Goal: Task Accomplishment & Management: Complete application form

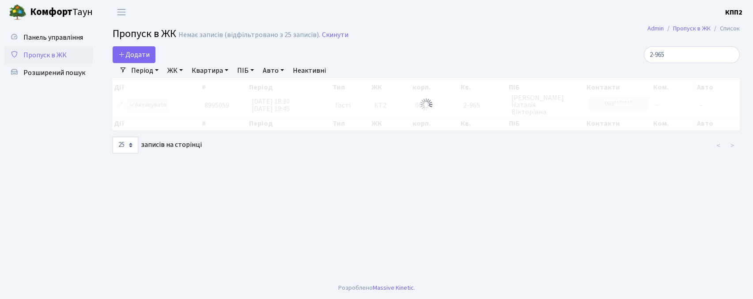
select select "25"
type input "2-965"
click at [138, 59] on span "Додати" at bounding box center [133, 55] width 31 height 10
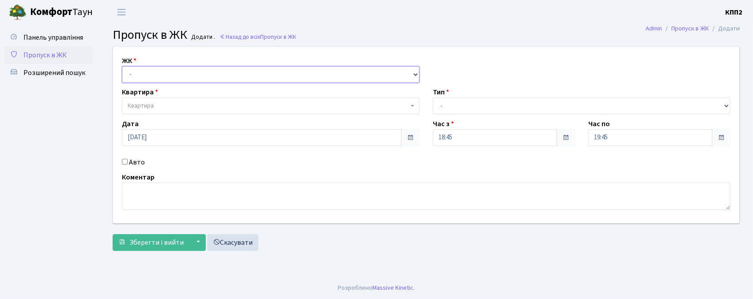
drag, startPoint x: 0, startPoint y: 0, endPoint x: 142, endPoint y: 69, distance: 157.9
click at [142, 69] on select "- КТ, вул. Регенераторна, 4 КТ2, просп. Соборності, 17 КТ3, вул. Березнева, 16 …" at bounding box center [271, 74] width 298 height 17
select select "271"
click at [122, 66] on select "- КТ, вул. Регенераторна, 4 КТ2, просп. Соборності, 17 КТ3, вул. Березнева, 16 …" at bounding box center [271, 74] width 298 height 17
select select
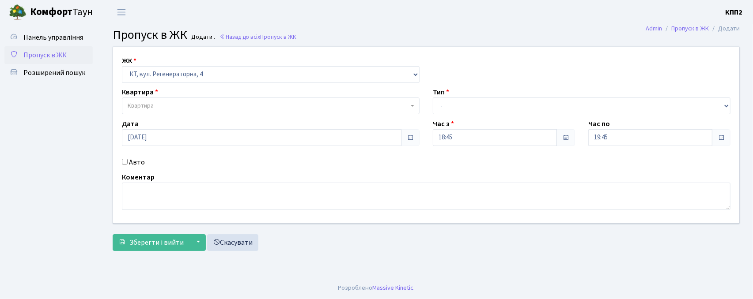
click at [139, 161] on label "Авто" at bounding box center [137, 162] width 16 height 11
click at [128, 161] on input "Авто" at bounding box center [125, 162] width 6 height 6
checkbox input "true"
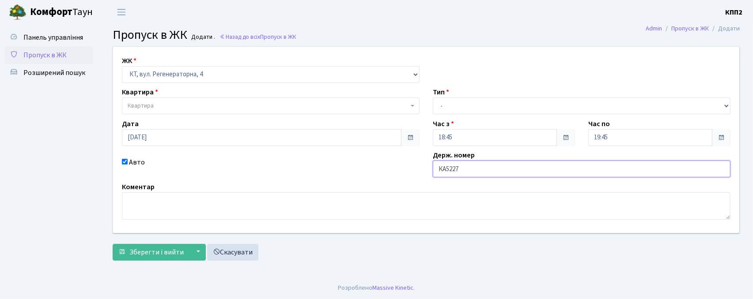
type input "КА5227ЕВ"
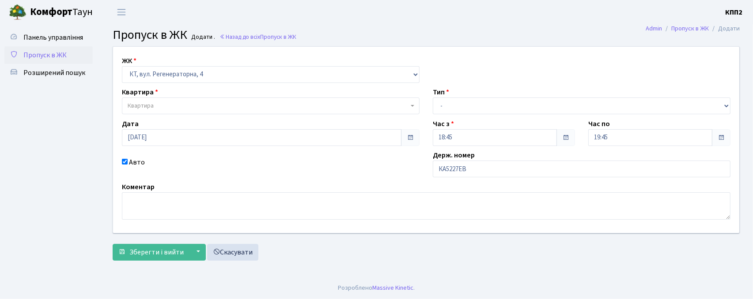
click at [207, 110] on span "Квартира" at bounding box center [268, 106] width 281 height 9
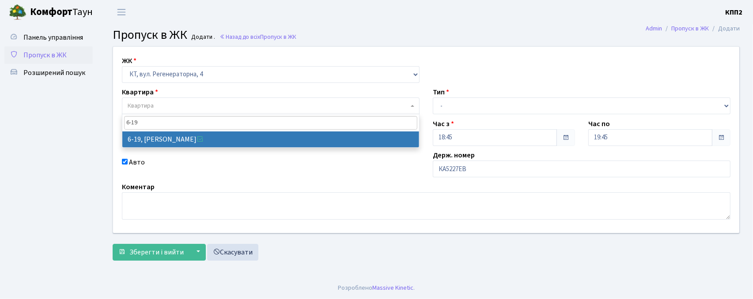
type input "6-19"
select select "5199"
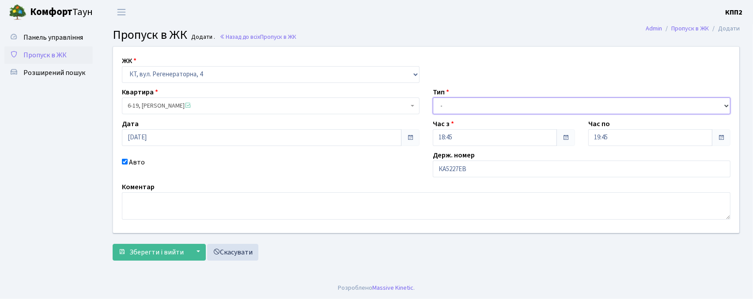
drag, startPoint x: 484, startPoint y: 104, endPoint x: 483, endPoint y: 109, distance: 5.5
click at [484, 106] on select "- Доставка Таксі Гості Сервіс" at bounding box center [582, 106] width 298 height 17
select select "3"
click at [433, 98] on select "- Доставка Таксі Гості Сервіс" at bounding box center [582, 106] width 298 height 17
click at [140, 262] on div "ЖК - КТ, вул. Регенераторна, 4 КТ2, просп. Соборності, 17 КТ3, вул. Березнева, …" at bounding box center [426, 155] width 640 height 219
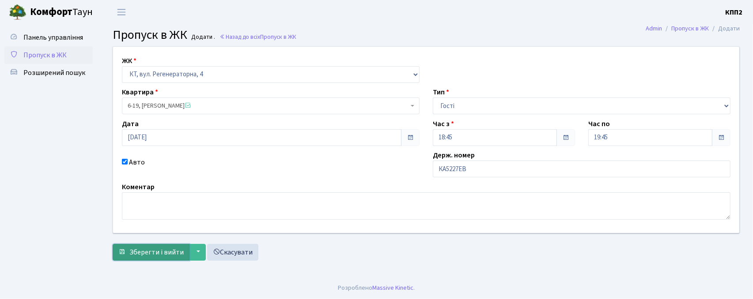
click at [142, 258] on button "Зберегти і вийти" at bounding box center [151, 252] width 77 height 17
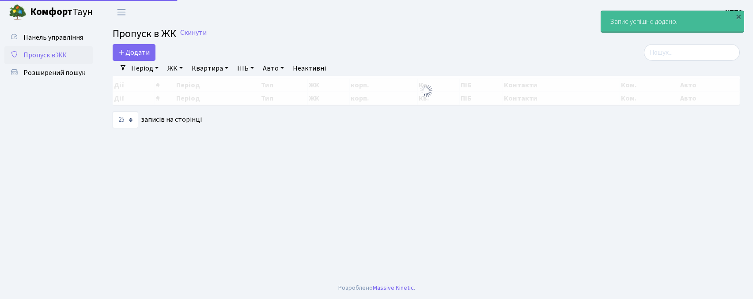
select select "25"
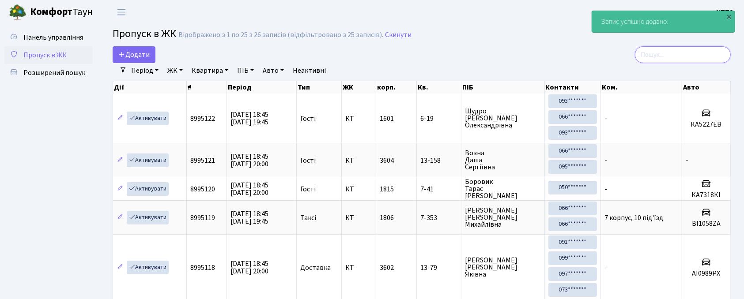
click at [698, 59] on input "search" at bounding box center [683, 54] width 96 height 17
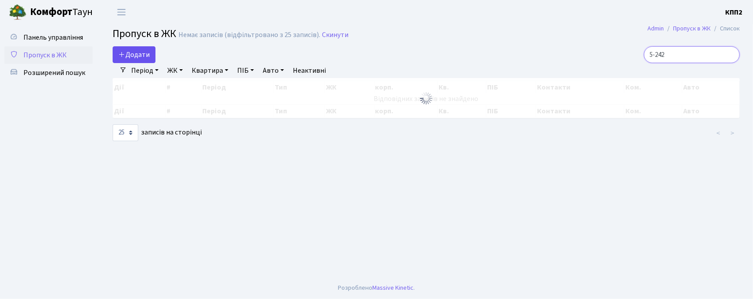
type input "5-242"
click at [125, 51] on span "Додати" at bounding box center [133, 55] width 31 height 10
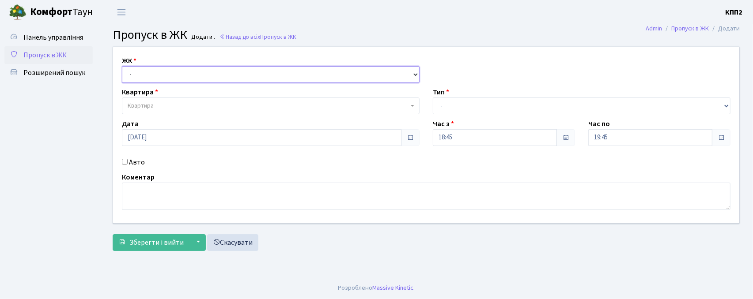
drag, startPoint x: 0, startPoint y: 0, endPoint x: 155, endPoint y: 78, distance: 173.9
click at [152, 75] on select "- КТ, вул. Регенераторна, 4 КТ2, просп. Соборності, 17 КТ3, вул. Березнева, 16 …" at bounding box center [271, 74] width 298 height 17
select select "271"
click at [122, 66] on select "- КТ, вул. Регенераторна, 4 КТ2, просп. Соборності, 17 КТ3, вул. Березнева, 16 …" at bounding box center [271, 74] width 298 height 17
select select
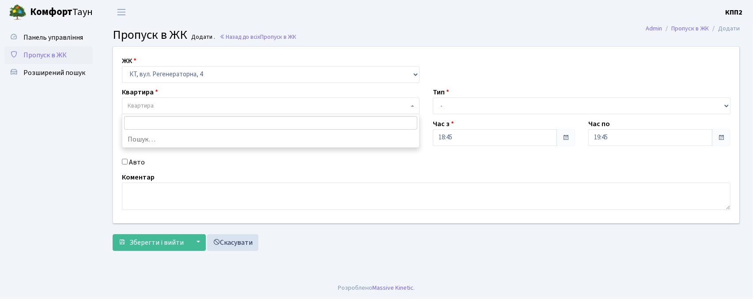
click at [173, 105] on span "Квартира" at bounding box center [268, 106] width 281 height 9
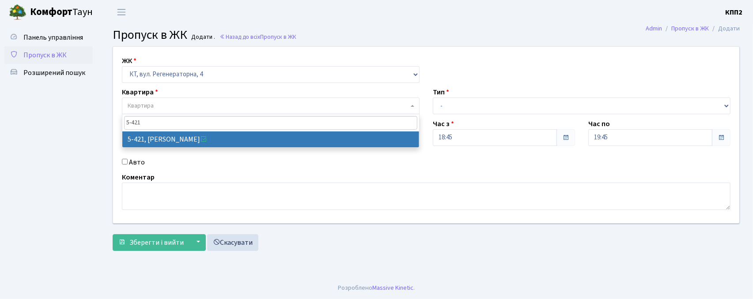
type input "5-421"
select select "2110"
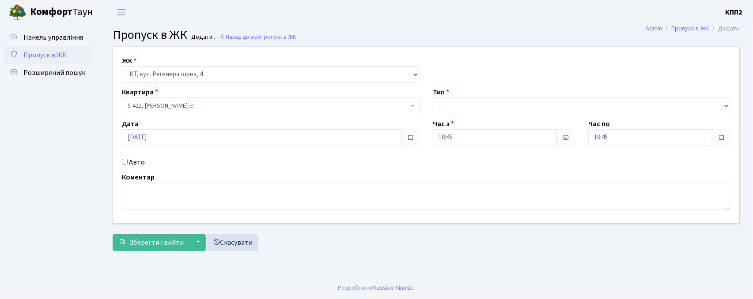
click at [140, 162] on label "Авто" at bounding box center [137, 162] width 16 height 11
click at [128, 162] on input "Авто" at bounding box center [125, 162] width 6 height 6
checkbox input "true"
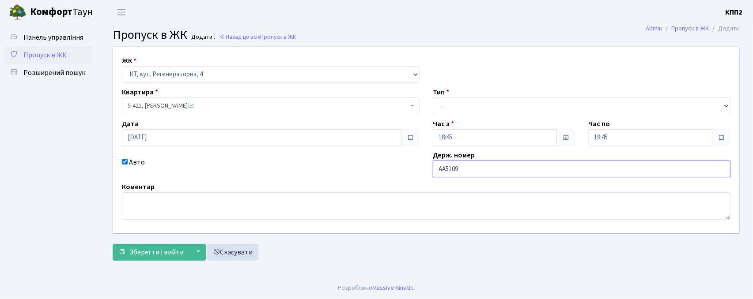
type input "АА5109МТ"
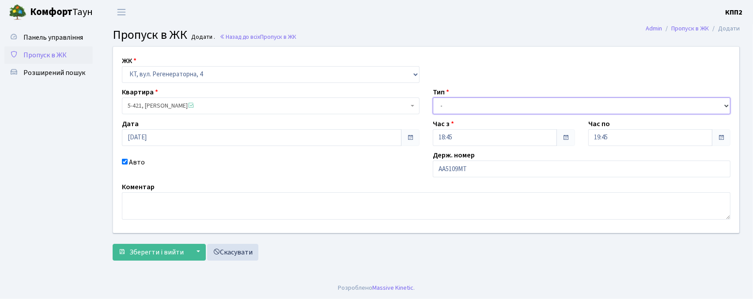
drag, startPoint x: 476, startPoint y: 106, endPoint x: 475, endPoint y: 114, distance: 8.0
click at [476, 106] on select "- Доставка Таксі Гості Сервіс" at bounding box center [582, 106] width 298 height 17
select select "3"
click at [433, 98] on select "- Доставка Таксі Гості Сервіс" at bounding box center [582, 106] width 298 height 17
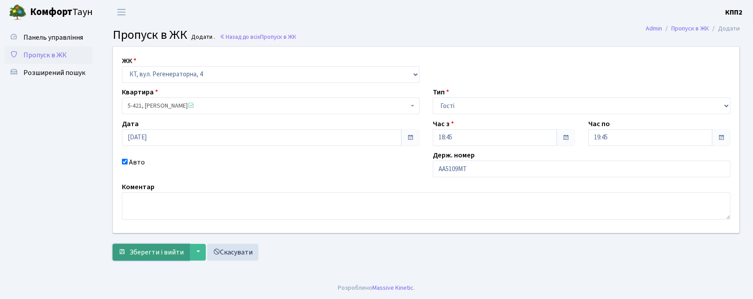
click at [133, 258] on button "Зберегти і вийти" at bounding box center [151, 252] width 77 height 17
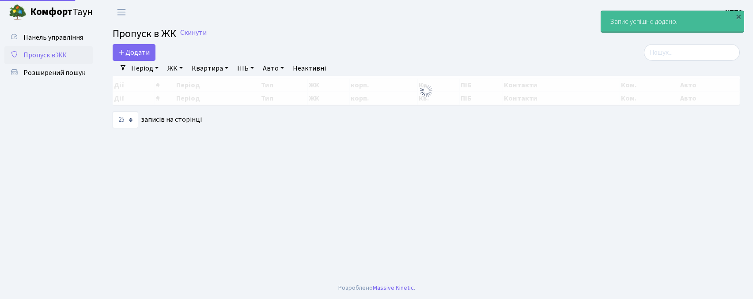
select select "25"
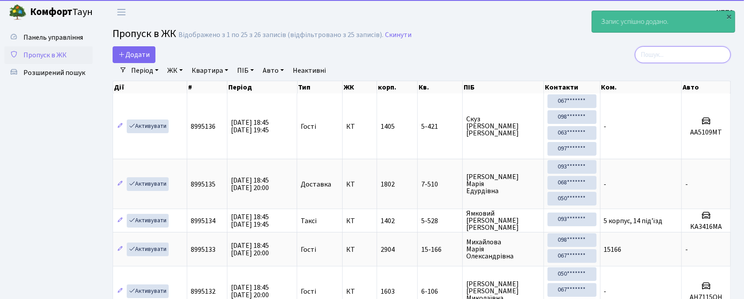
click at [661, 55] on input "search" at bounding box center [683, 54] width 96 height 17
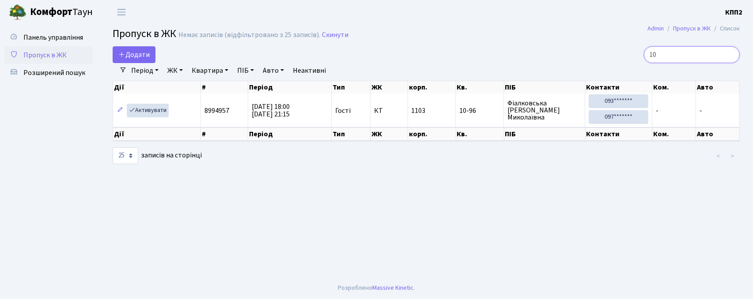
type input "1"
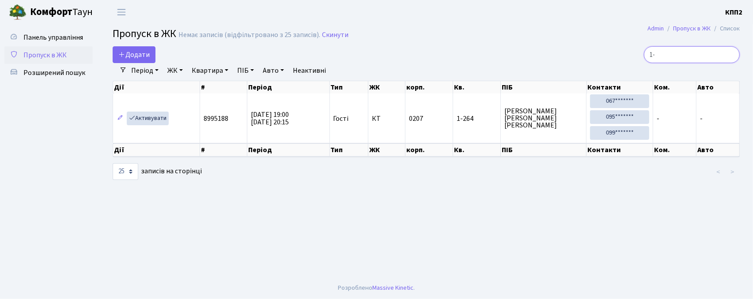
type input "1"
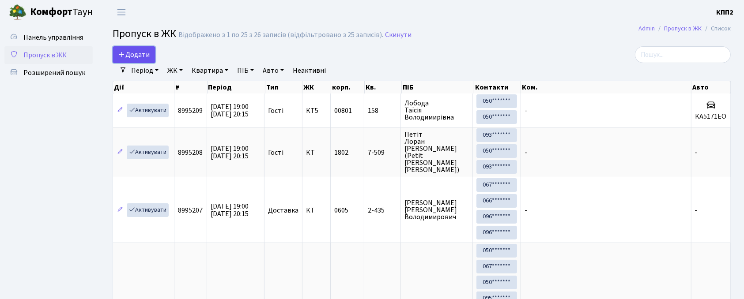
click at [143, 53] on span "Додати" at bounding box center [133, 55] width 31 height 10
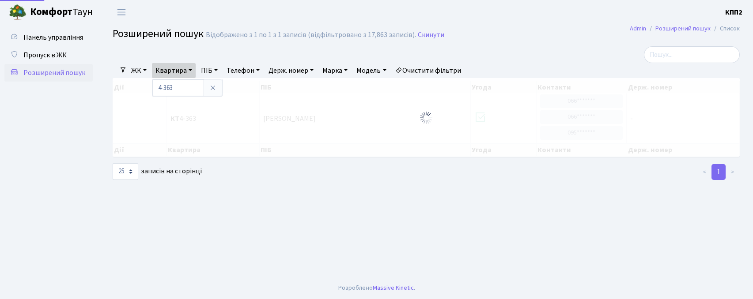
select select "25"
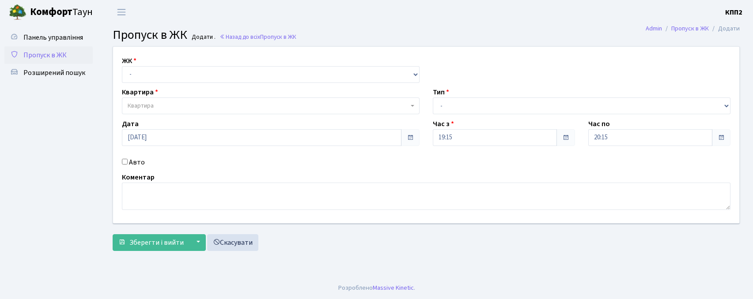
click at [152, 71] on select "- КТ, вул. Регенераторна, 4 КТ2, просп. [STREET_ADDRESS] [STREET_ADDRESS] [PERS…" at bounding box center [271, 74] width 298 height 17
select select "271"
click at [122, 66] on select "- КТ, вул. Регенераторна, 4 КТ2, просп. [STREET_ADDRESS] [STREET_ADDRESS] [PERS…" at bounding box center [271, 74] width 298 height 17
select select
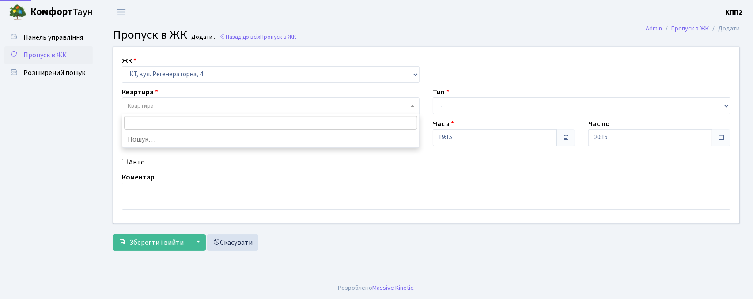
click at [163, 110] on span "Квартира" at bounding box center [268, 106] width 281 height 9
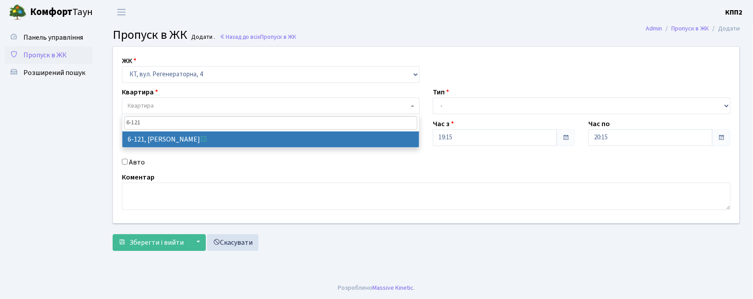
type input "6-121"
drag, startPoint x: 165, startPoint y: 139, endPoint x: 418, endPoint y: 124, distance: 254.3
select select "5257"
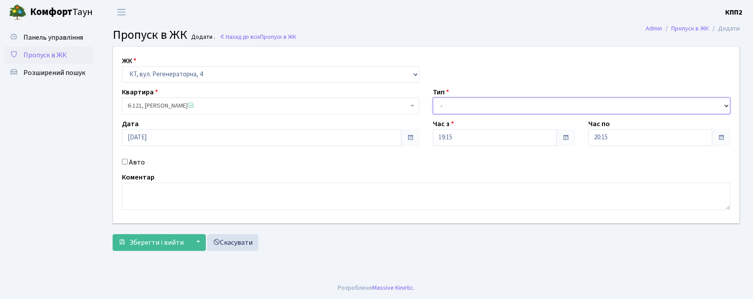
click at [518, 107] on select "- Доставка Таксі Гості Сервіс" at bounding box center [582, 106] width 298 height 17
select select "3"
click at [433, 98] on select "- Доставка Таксі Гості Сервіс" at bounding box center [582, 106] width 298 height 17
click at [272, 202] on textarea at bounding box center [426, 196] width 608 height 27
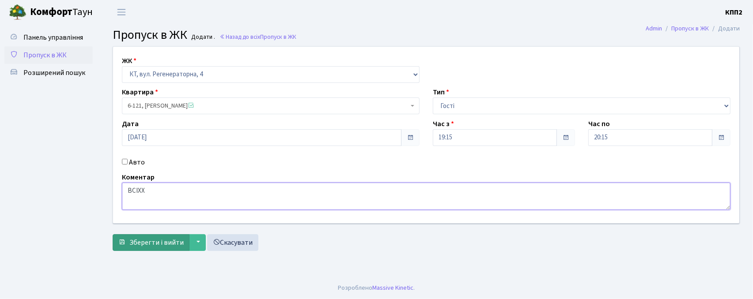
type textarea "ВСІХХ"
click at [149, 237] on button "Зберегти і вийти" at bounding box center [151, 242] width 77 height 17
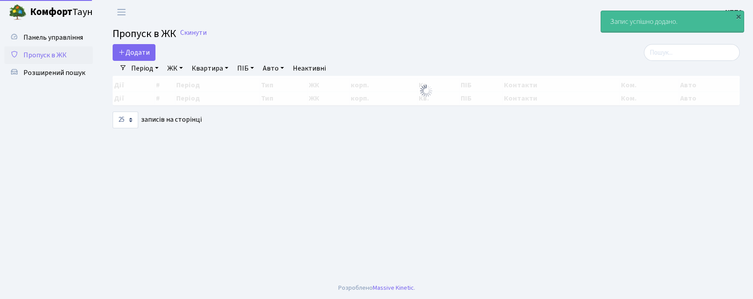
select select "25"
click at [704, 48] on input "search" at bounding box center [692, 52] width 96 height 17
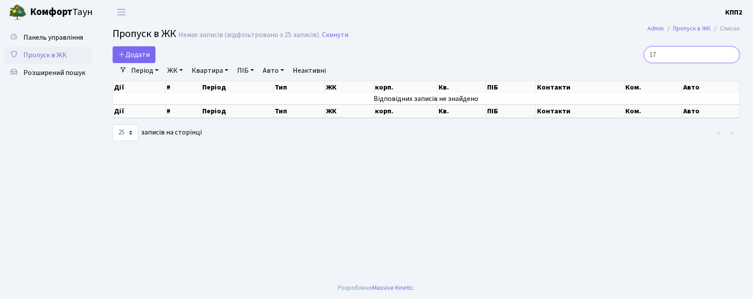
type input "1"
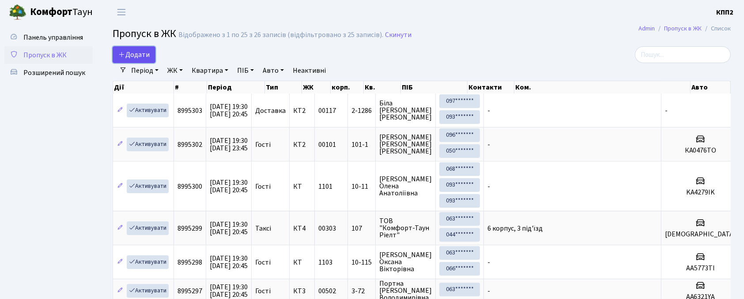
click at [138, 52] on span "Додати" at bounding box center [133, 55] width 31 height 10
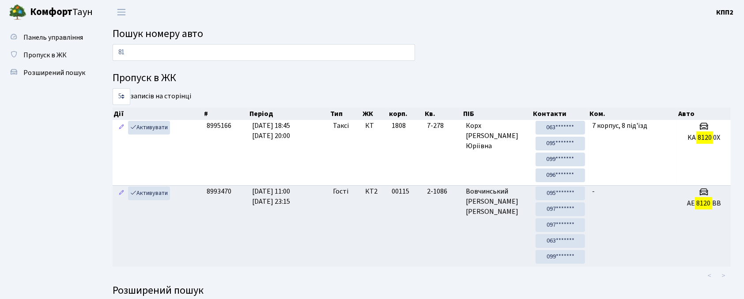
type input "8"
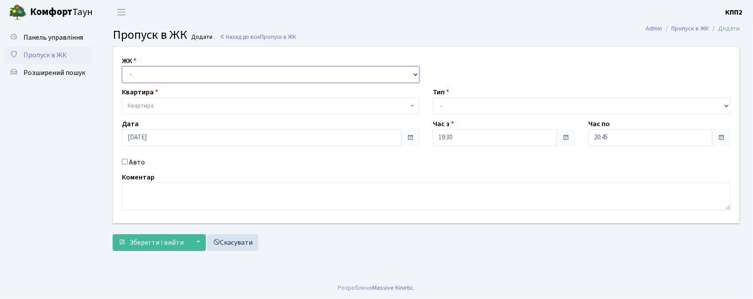
drag, startPoint x: 165, startPoint y: 78, endPoint x: 166, endPoint y: 82, distance: 4.5
click at [166, 80] on select "- КТ, вул. Регенераторна, 4 КТ2, просп. Соборності, 17 КТ3, вул. Березнева, 16 …" at bounding box center [271, 74] width 298 height 17
select select "302"
click at [122, 66] on select "- КТ, вул. Регенераторна, 4 КТ2, просп. Соборності, 17 КТ3, вул. Березнева, 16 …" at bounding box center [271, 74] width 298 height 17
select select
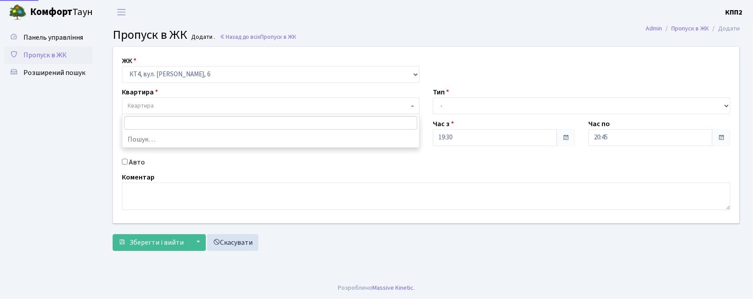
click at [163, 106] on span "Квартира" at bounding box center [268, 106] width 281 height 9
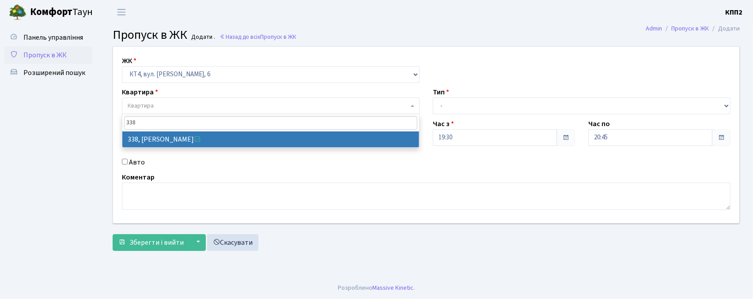
type input "338"
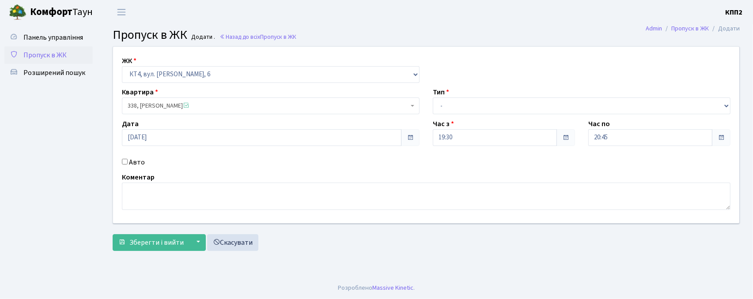
select select "17045"
click at [124, 162] on input "Авто" at bounding box center [125, 162] width 6 height 6
checkbox input "true"
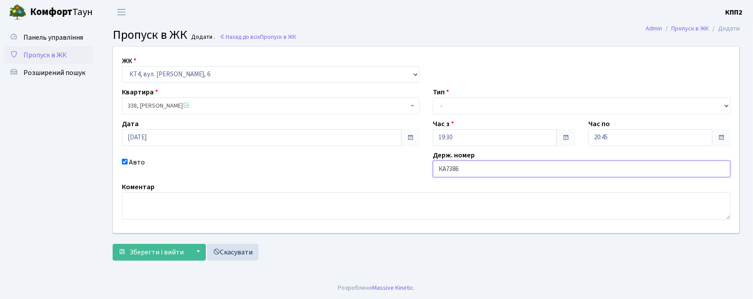
type input "КА7386МА"
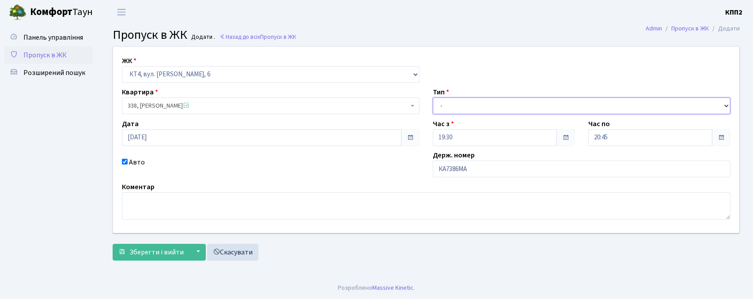
click at [452, 100] on select "- Доставка Таксі Гості Сервіс" at bounding box center [582, 106] width 298 height 17
select select "2"
click at [433, 98] on select "- Доставка Таксі Гості Сервіс" at bounding box center [582, 106] width 298 height 17
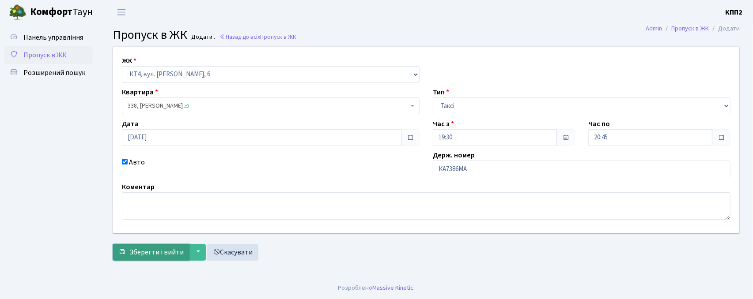
click at [175, 248] on span "Зберегти і вийти" at bounding box center [156, 253] width 54 height 10
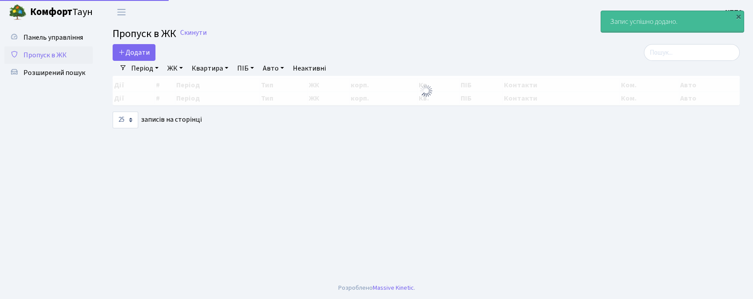
select select "25"
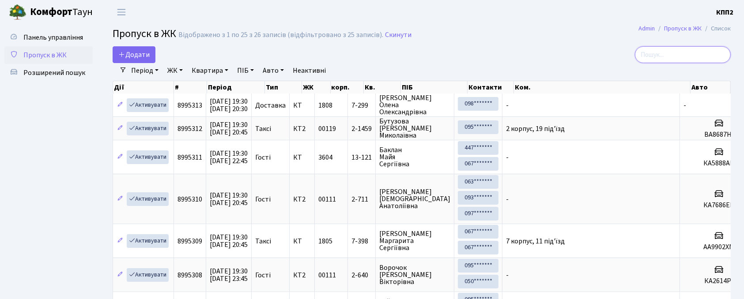
click at [684, 53] on input "search" at bounding box center [683, 54] width 96 height 17
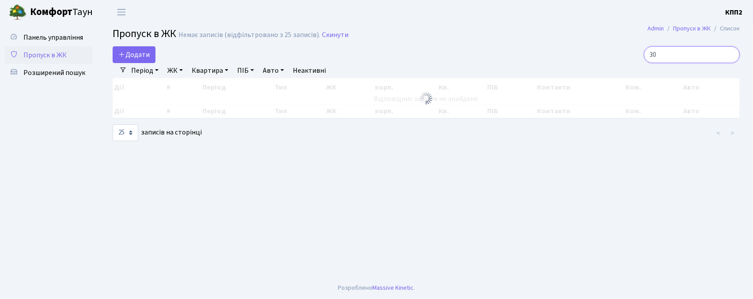
type input "3"
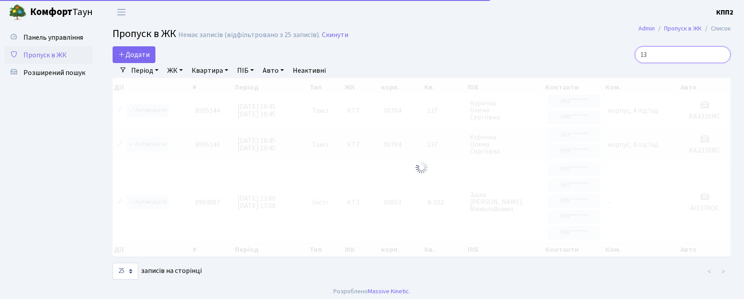
type input "1"
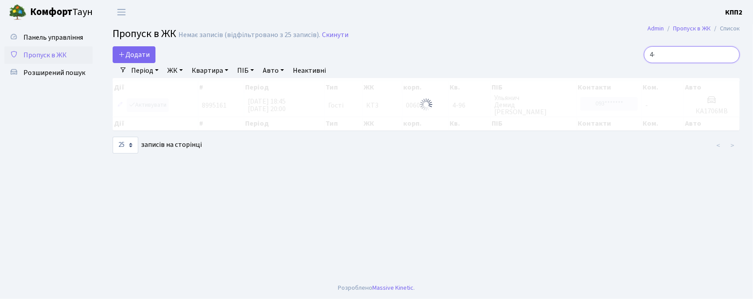
type input "4"
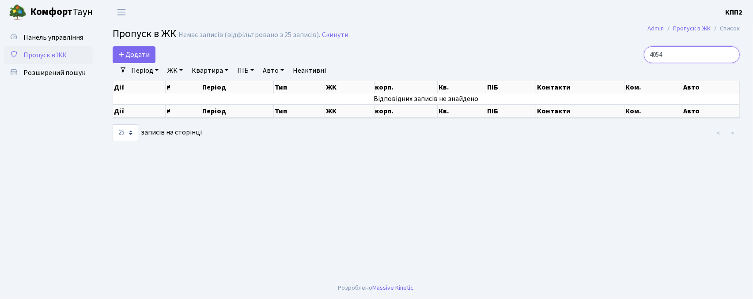
type input "4054"
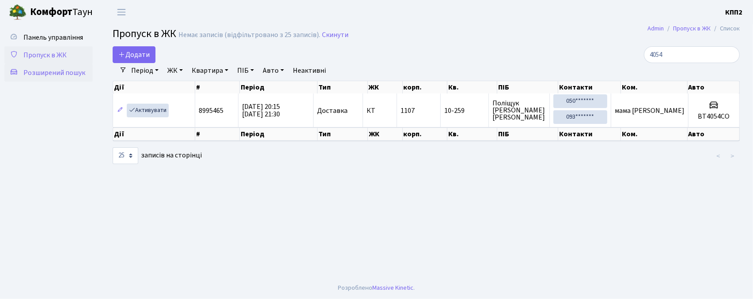
click at [33, 69] on span "Розширений пошук" at bounding box center [54, 73] width 62 height 10
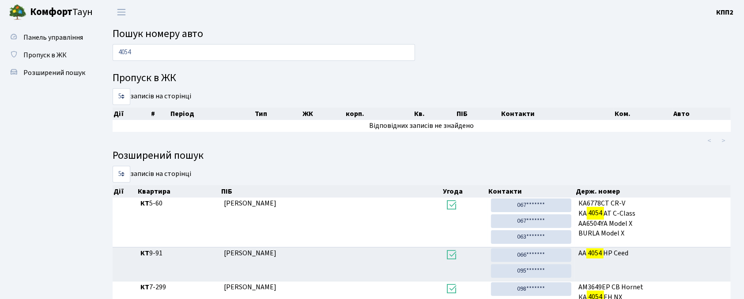
type input "4054"
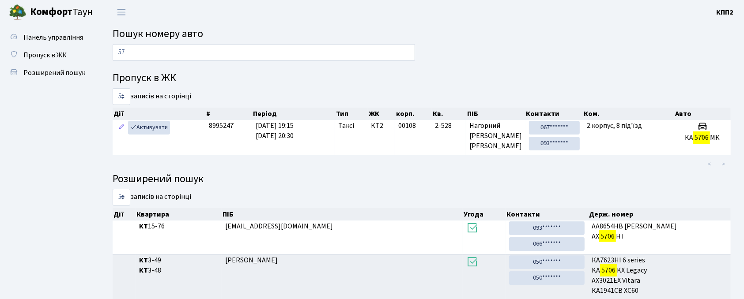
type input "5"
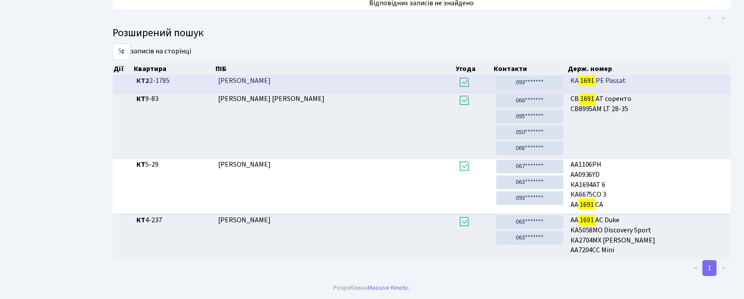
scroll to position [124, 0]
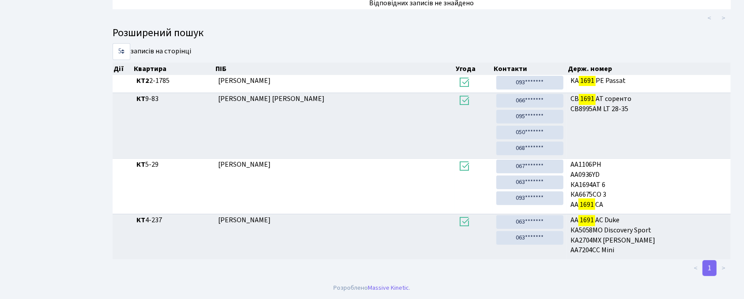
type input "1691"
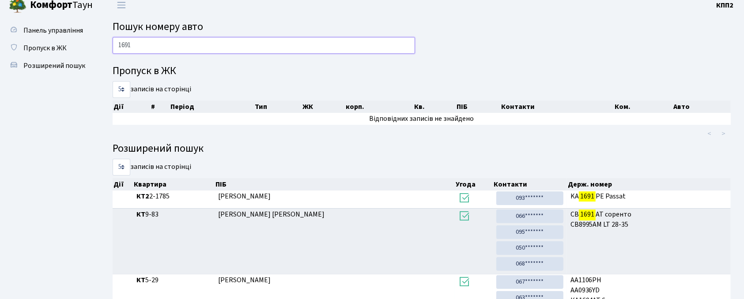
scroll to position [6, 0]
click at [72, 62] on span "Розширений пошук" at bounding box center [54, 67] width 62 height 10
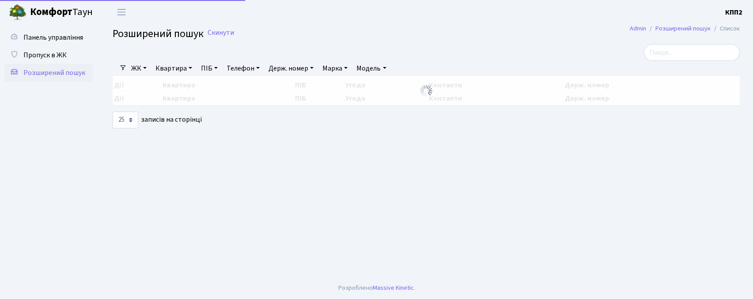
select select "25"
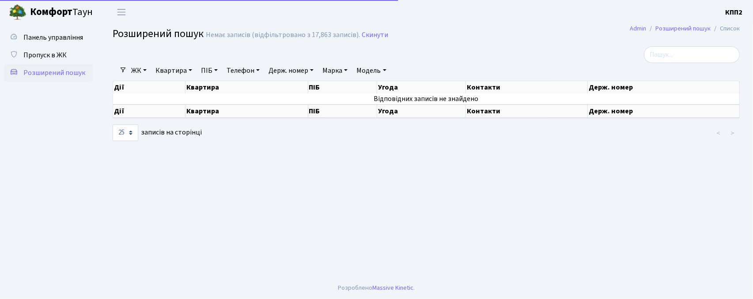
click at [173, 70] on link "Квартира" at bounding box center [174, 70] width 44 height 15
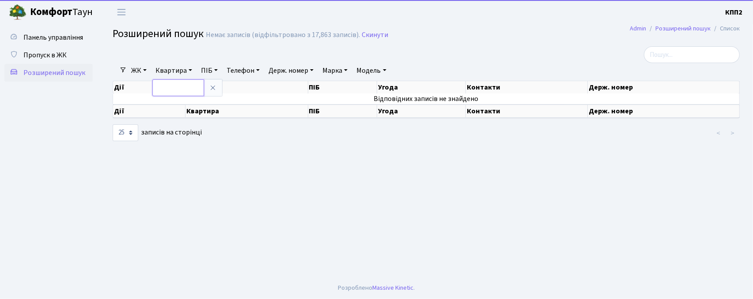
click at [173, 90] on input "text" at bounding box center [178, 87] width 52 height 17
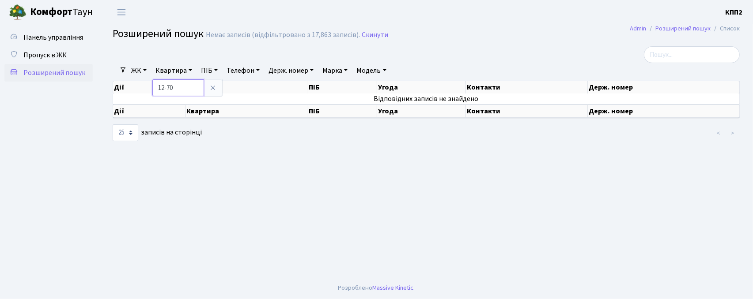
type input "12-70"
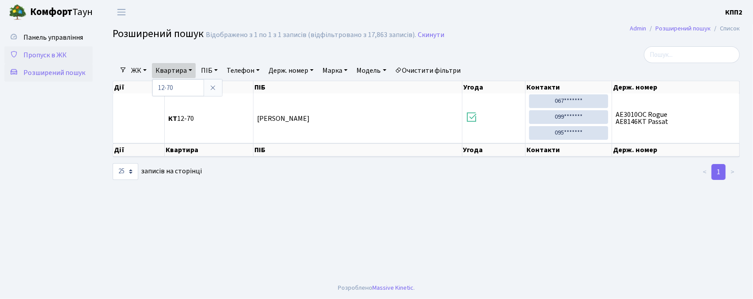
click at [45, 53] on span "Пропуск в ЖК" at bounding box center [44, 55] width 43 height 10
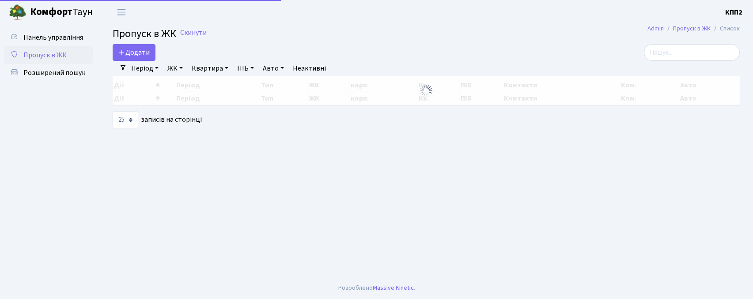
select select "25"
click at [130, 47] on link "Додати" at bounding box center [134, 52] width 43 height 17
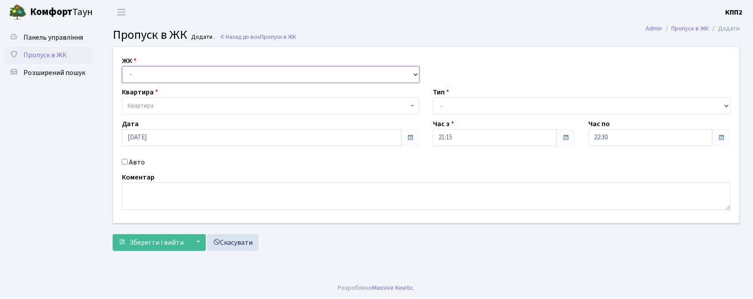
drag, startPoint x: 136, startPoint y: 74, endPoint x: 136, endPoint y: 79, distance: 5.3
click at [136, 76] on select "- КТ, вул. Регенераторна, 4 КТ2, просп. [STREET_ADDRESS] [STREET_ADDRESS] [PERS…" at bounding box center [271, 74] width 298 height 17
select select "271"
click at [122, 66] on select "- КТ, вул. Регенераторна, 4 КТ2, просп. [STREET_ADDRESS] [STREET_ADDRESS] [PERS…" at bounding box center [271, 74] width 298 height 17
select select
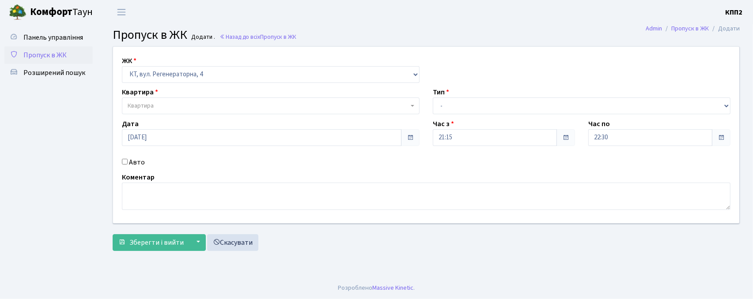
click at [151, 108] on span "Квартира" at bounding box center [141, 106] width 26 height 9
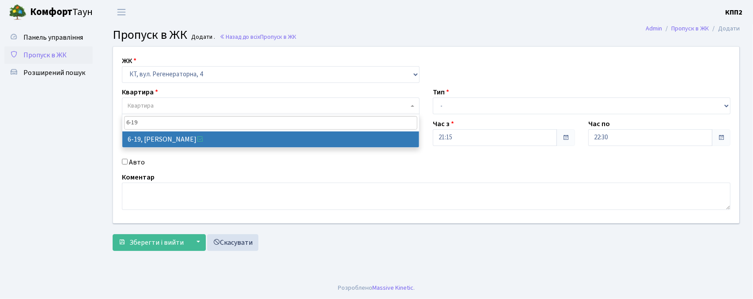
type input "6-19"
select select "5199"
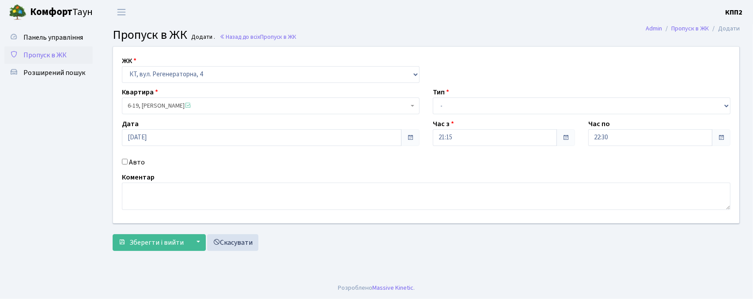
click at [134, 162] on label "Авто" at bounding box center [137, 162] width 16 height 11
click at [128, 162] on input "Авто" at bounding box center [125, 162] width 6 height 6
checkbox input "true"
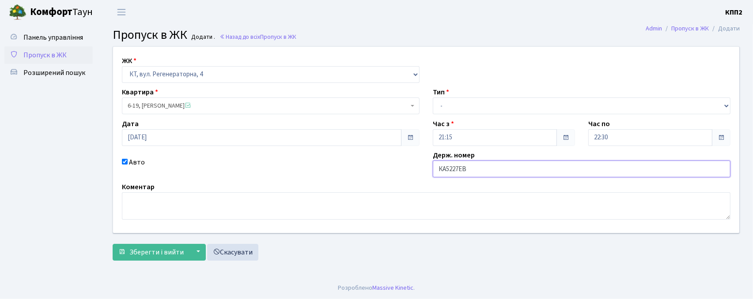
type input "КА5227ЕВ"
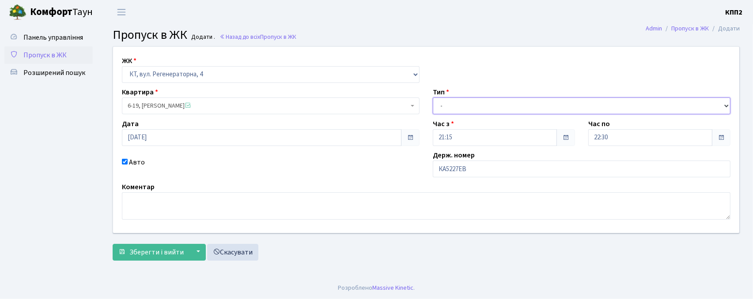
click at [457, 101] on select "- Доставка Таксі Гості Сервіс" at bounding box center [582, 106] width 298 height 17
select select "3"
click at [433, 98] on select "- Доставка Таксі Гості Сервіс" at bounding box center [582, 106] width 298 height 17
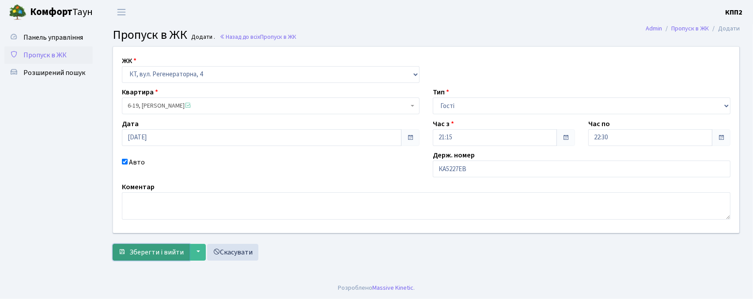
click at [149, 256] on span "Зберегти і вийти" at bounding box center [156, 253] width 54 height 10
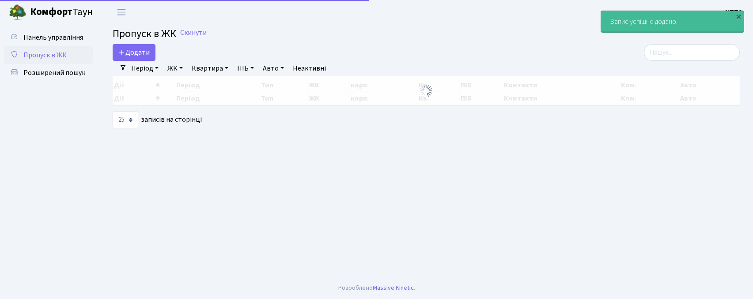
select select "25"
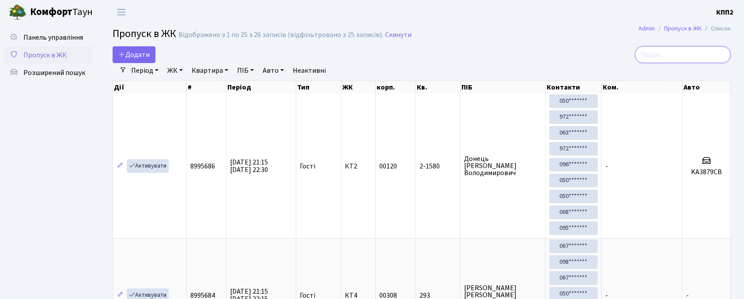
click at [687, 61] on input "search" at bounding box center [683, 54] width 96 height 17
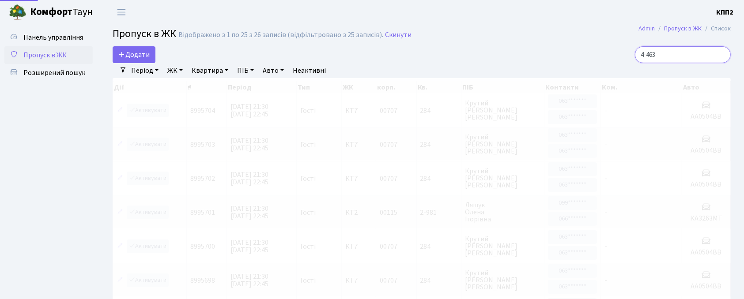
type input "4-463"
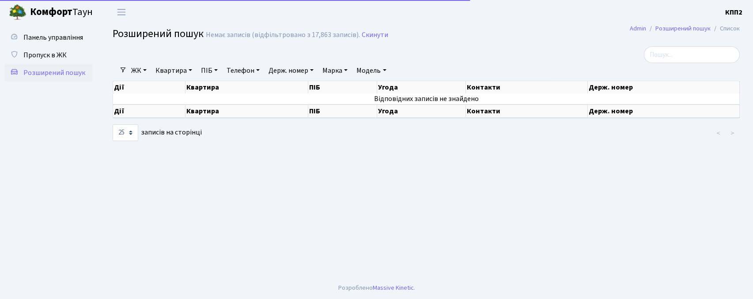
select select "25"
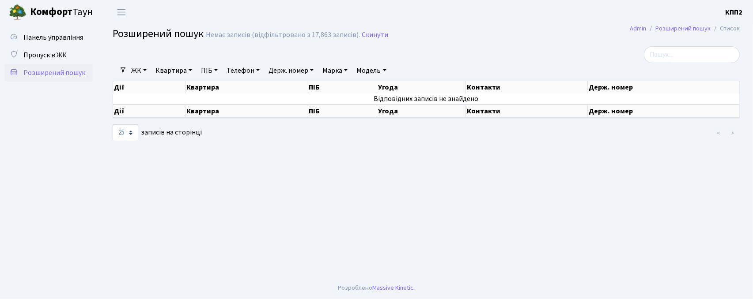
click at [172, 72] on link "Квартира" at bounding box center [174, 70] width 44 height 15
type input "4-463"
